Goal: Information Seeking & Learning: Learn about a topic

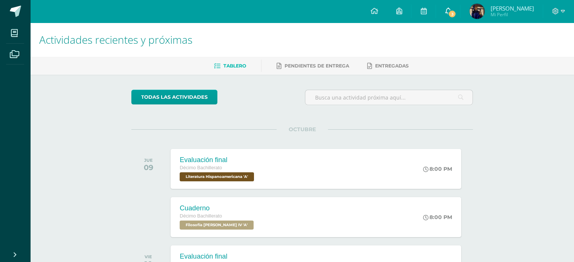
click at [449, 10] on icon at bounding box center [448, 11] width 6 height 7
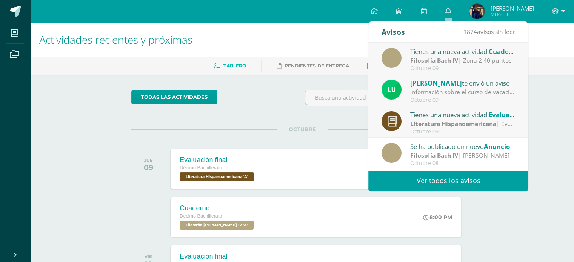
click at [436, 57] on strong "Filosofía Bach IV" at bounding box center [434, 60] width 48 height 8
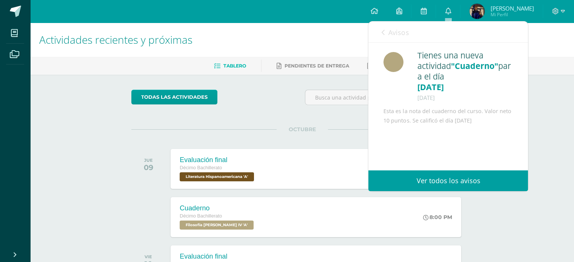
click at [382, 26] on link "Avisos" at bounding box center [395, 33] width 27 height 22
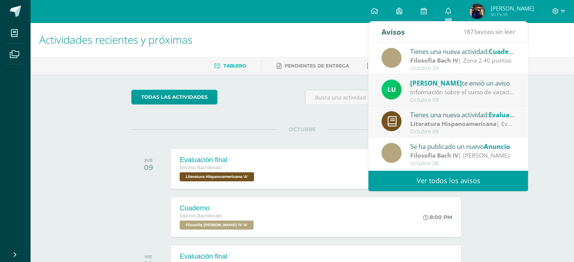
click at [423, 131] on div "Octubre 09" at bounding box center [462, 132] width 105 height 6
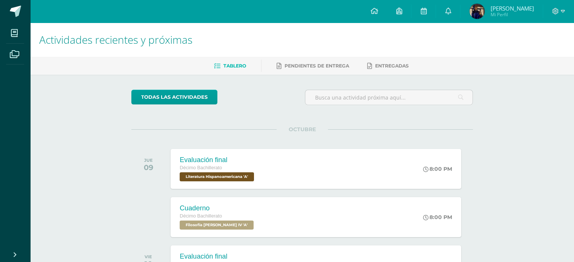
click at [236, 142] on div "OCTUBRE JUE 09 Evaluación final Décimo Bachillerato Literatura Hispanoamericana…" at bounding box center [302, 159] width 342 height 61
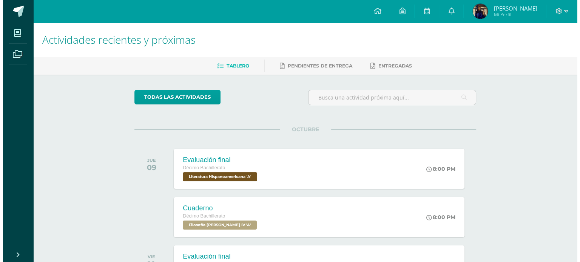
scroll to position [66, 0]
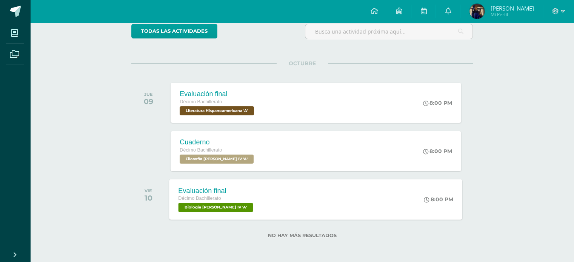
click at [200, 196] on span "Décimo Bachillerato" at bounding box center [200, 198] width 43 height 5
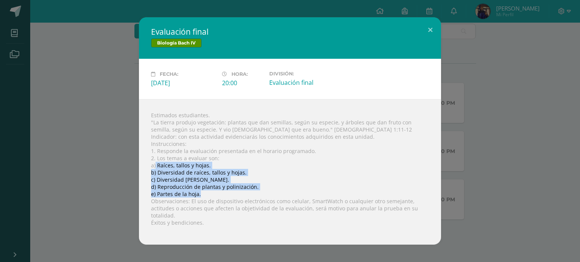
drag, startPoint x: 155, startPoint y: 166, endPoint x: 199, endPoint y: 196, distance: 53.6
click at [199, 196] on div "Estimados estudiantes. "La tierra produjo vegetación: plantas que dan semillas,…" at bounding box center [290, 172] width 302 height 146
copy div "Raíces, tallos y hojas. b) Diversidad de raíces, tallos y hojas. c) Diversidad …"
